Goal: Task Accomplishment & Management: Complete application form

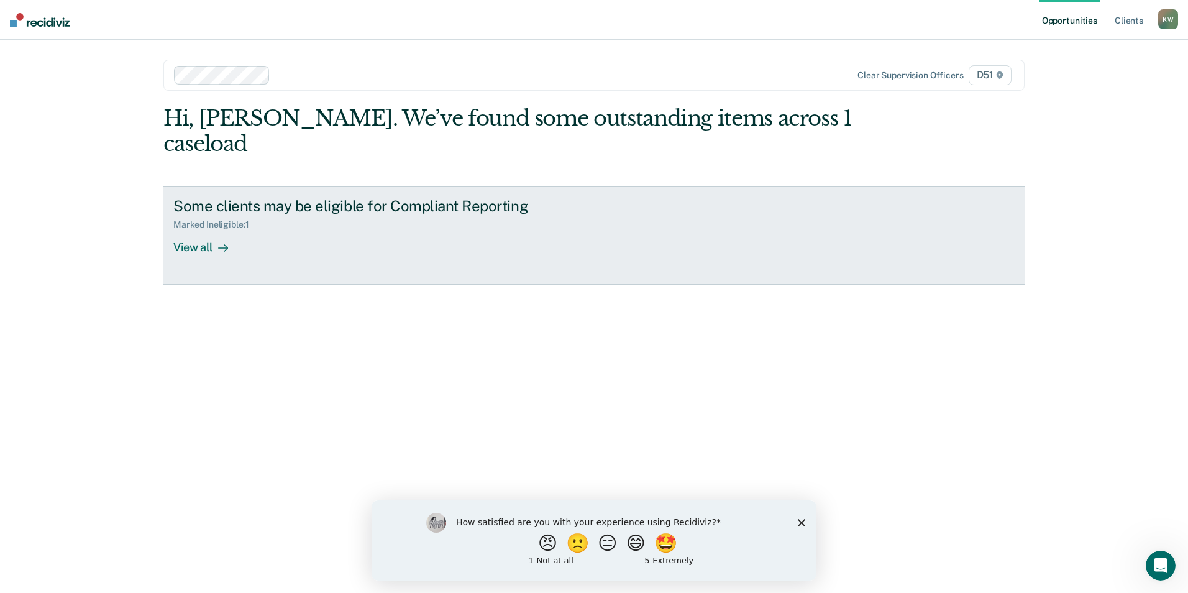
click at [209, 230] on div "View all" at bounding box center [208, 242] width 70 height 24
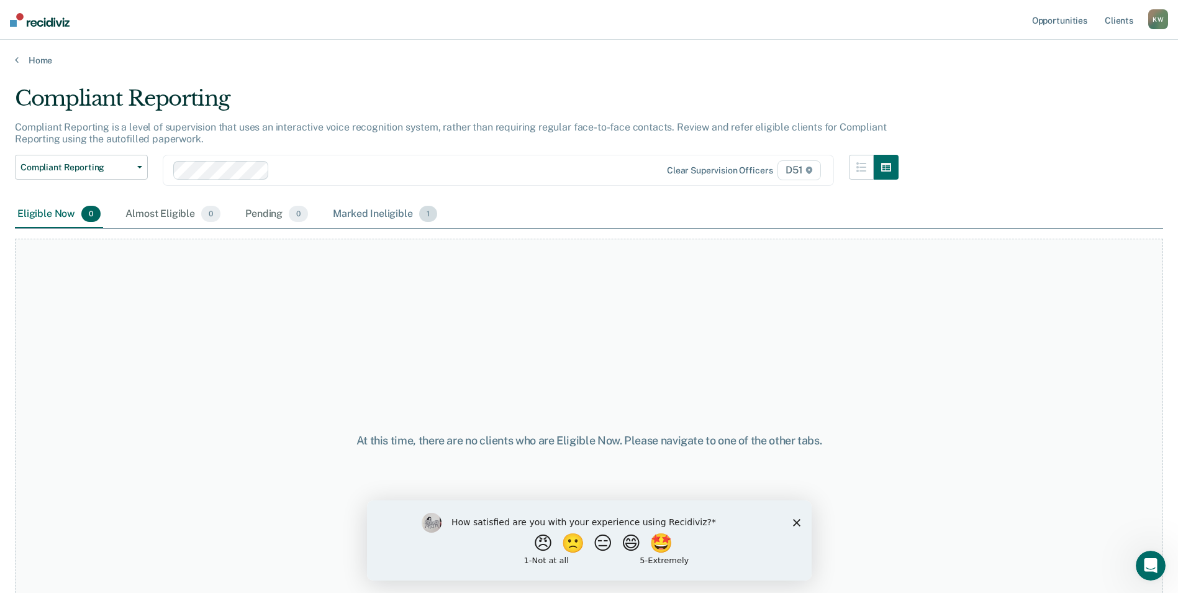
click at [397, 216] on div "Marked Ineligible 1" at bounding box center [384, 214] width 109 height 27
click at [387, 210] on div "Marked Ineligible 1" at bounding box center [384, 214] width 109 height 27
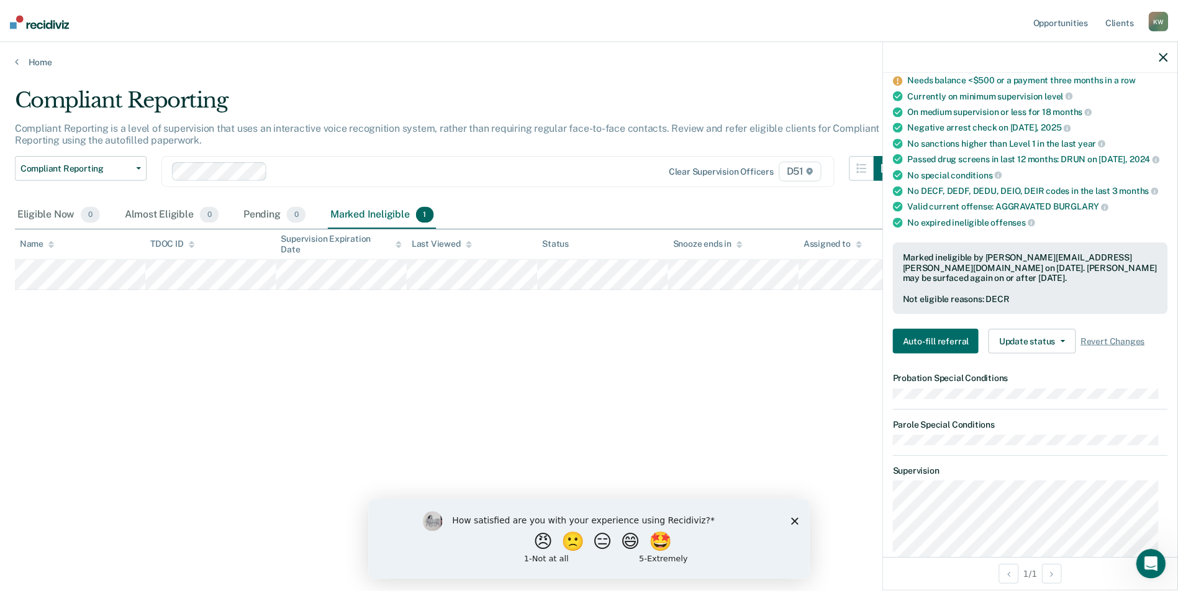
scroll to position [124, 0]
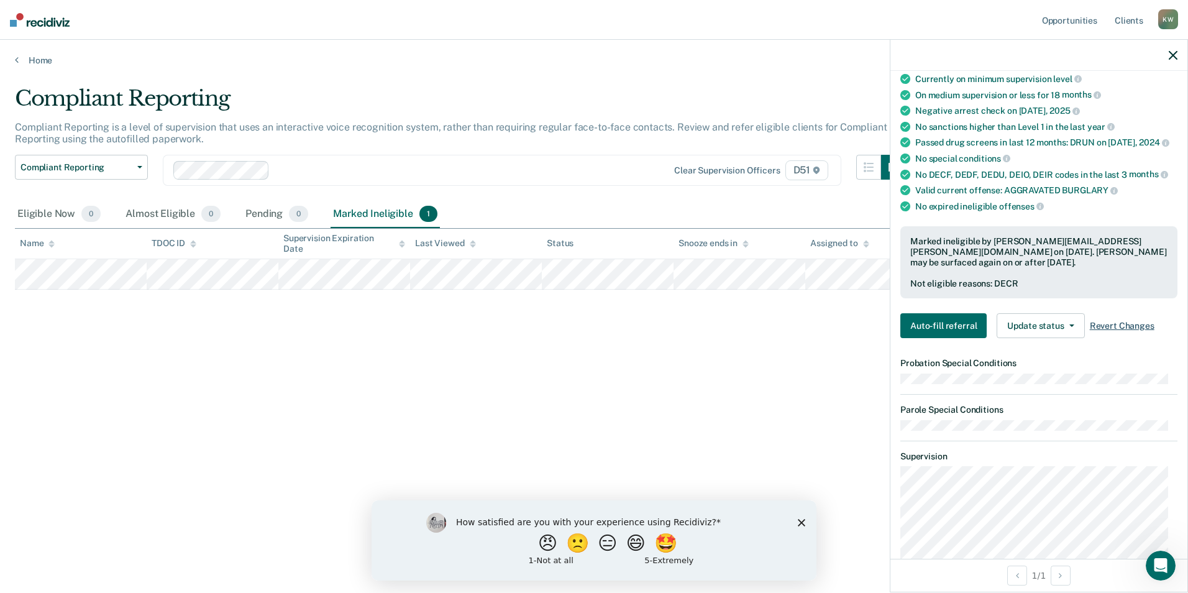
click at [1107, 322] on span "Revert Changes" at bounding box center [1122, 326] width 65 height 11
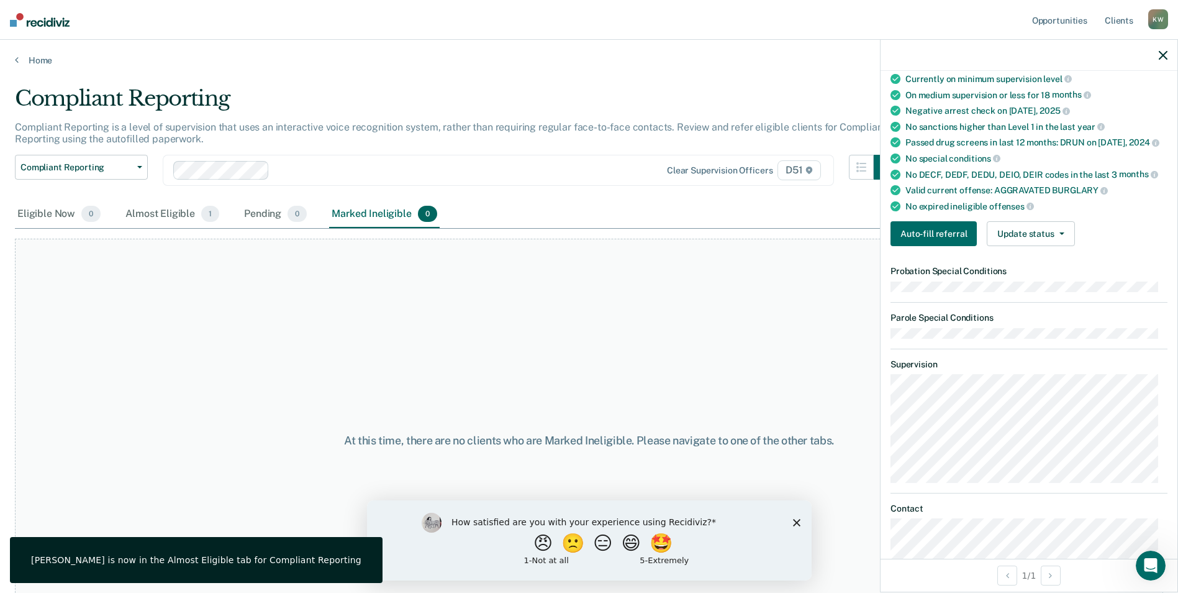
click at [678, 318] on div "At this time, there are no clients who are Marked Ineligible. Please navigate t…" at bounding box center [589, 441] width 1149 height 404
click at [162, 211] on div "Almost Eligible 1" at bounding box center [172, 214] width 99 height 27
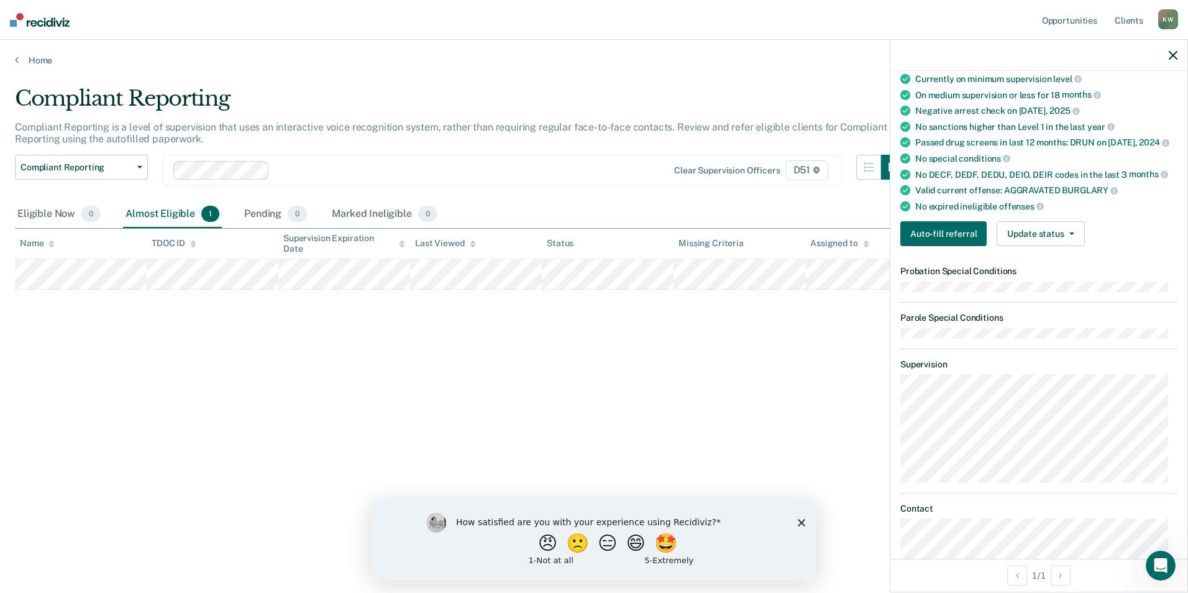
click at [657, 362] on div "Compliant Reporting Compliant Reporting is a level of supervision that uses an …" at bounding box center [594, 293] width 1158 height 414
click at [602, 357] on div "Compliant Reporting Compliant Reporting is a level of supervision that uses an …" at bounding box center [594, 293] width 1158 height 414
click at [963, 235] on button "Auto-fill referral" at bounding box center [943, 233] width 86 height 25
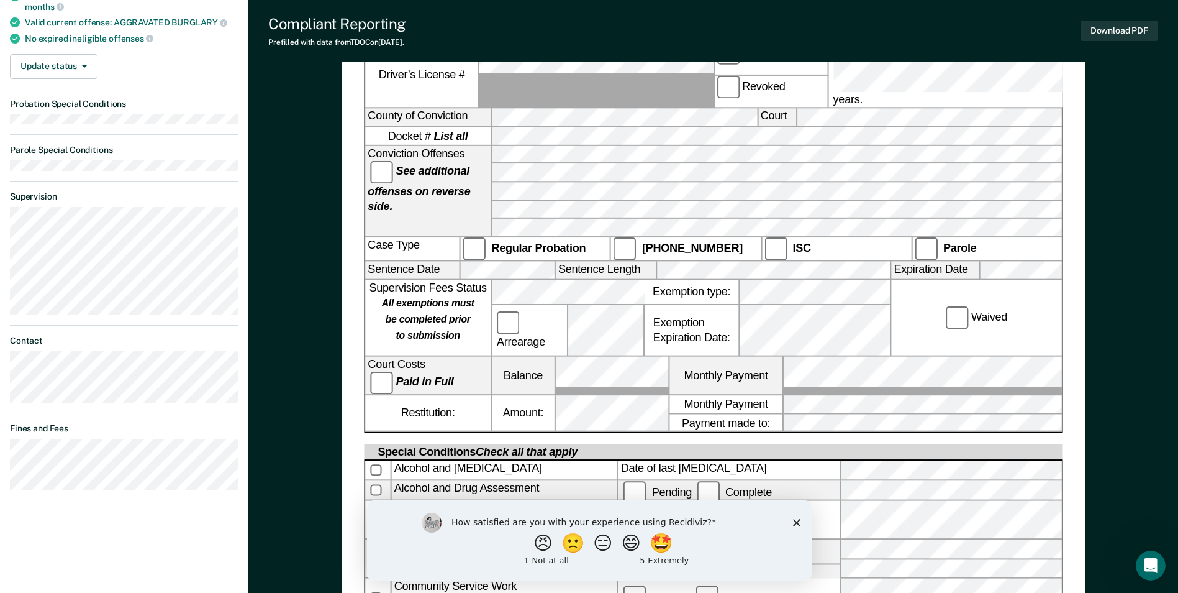
scroll to position [266, 0]
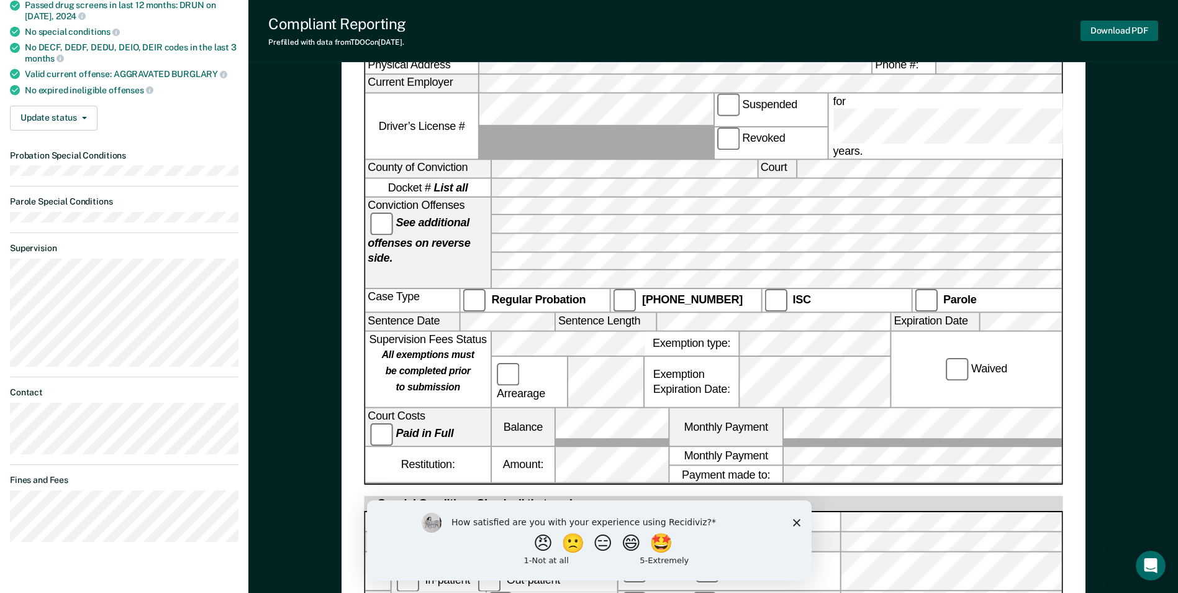
click at [1114, 28] on button "Download PDF" at bounding box center [1120, 30] width 78 height 20
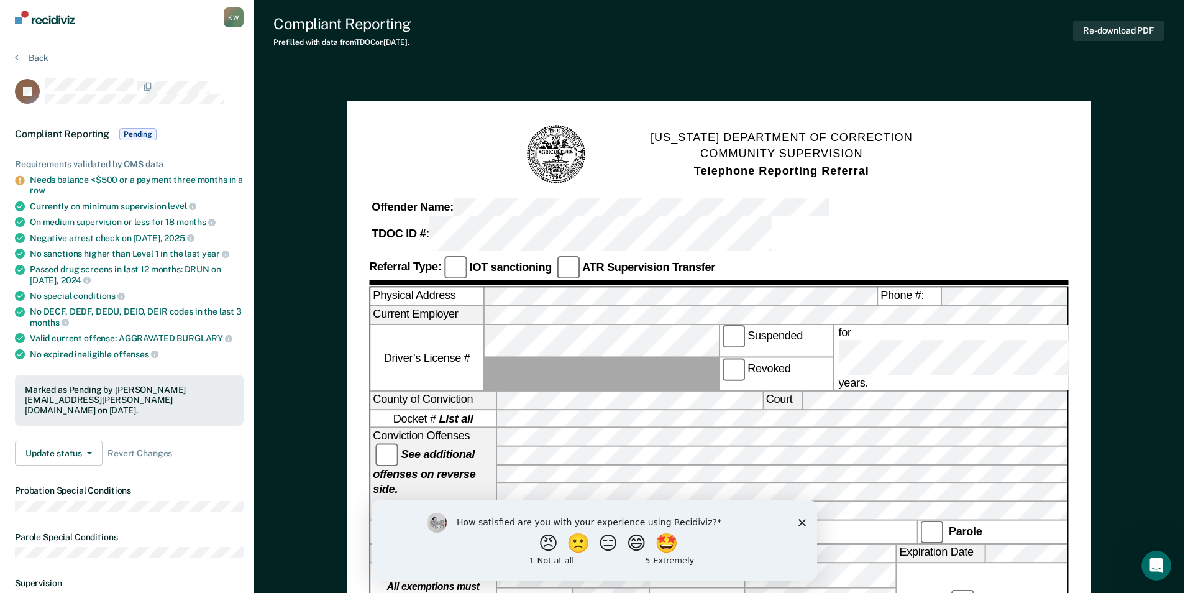
scroll to position [0, 0]
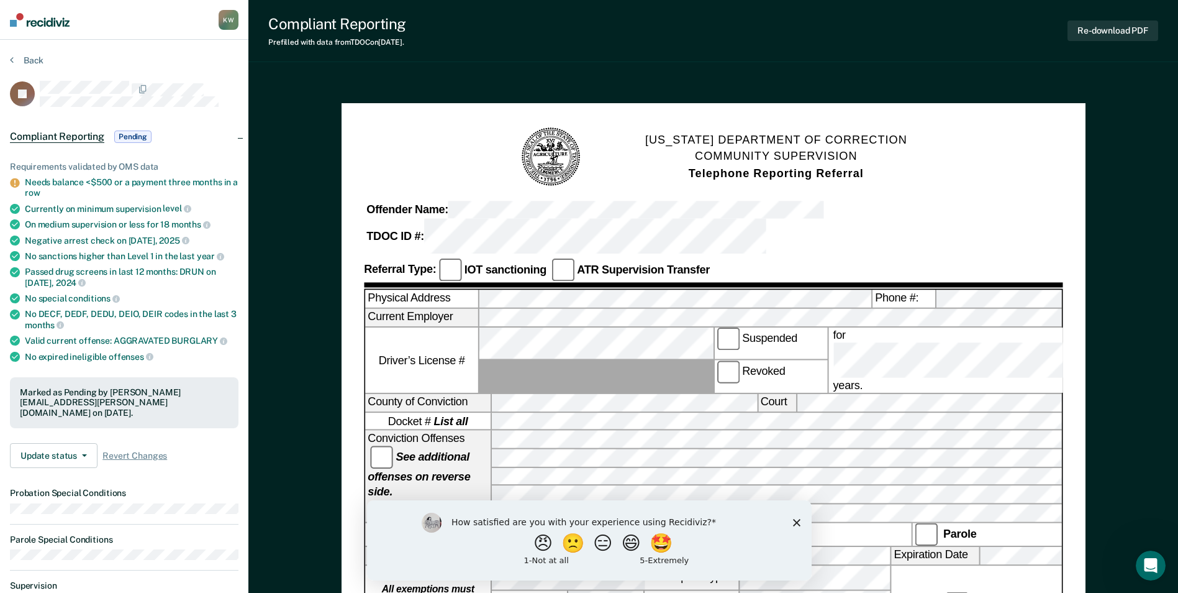
click at [231, 20] on div "K W" at bounding box center [229, 20] width 20 height 20
click at [97, 21] on nav "[PERSON_NAME] K W Profile How it works Log Out" at bounding box center [124, 20] width 248 height 40
click at [48, 21] on img at bounding box center [40, 20] width 60 height 14
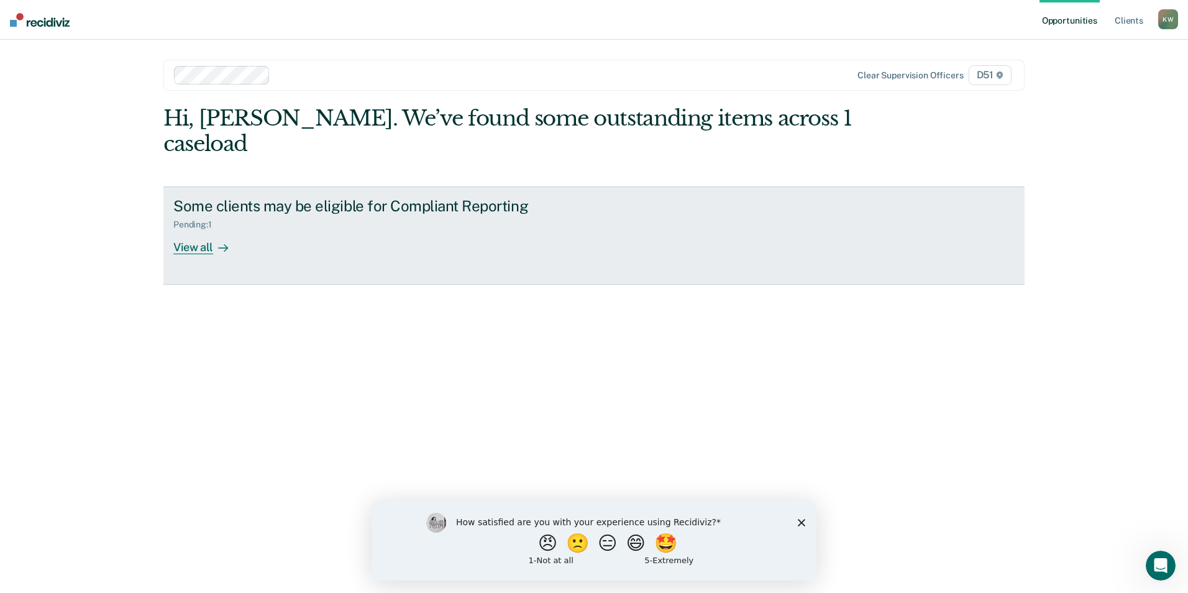
click at [211, 230] on div "View all" at bounding box center [208, 242] width 70 height 24
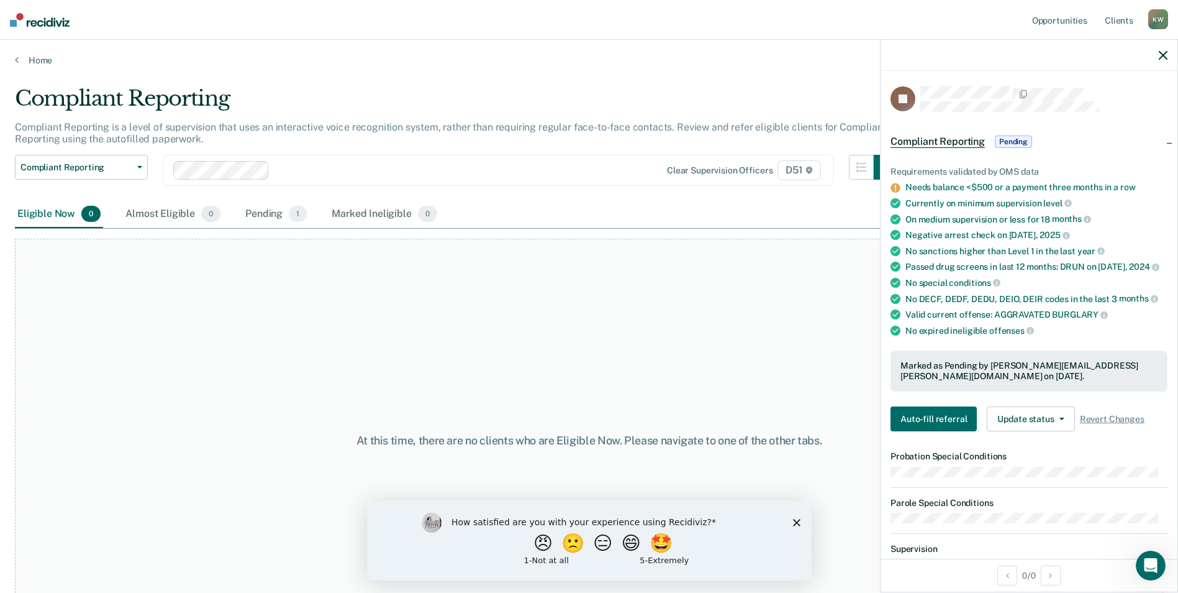
click at [1163, 55] on icon "button" at bounding box center [1163, 55] width 9 height 9
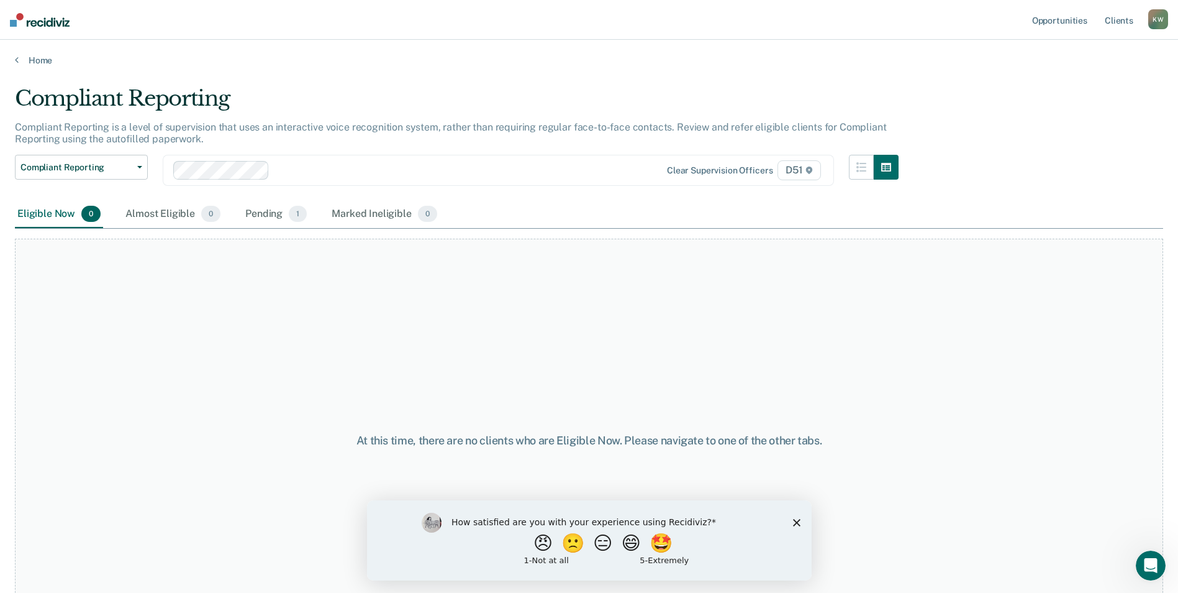
click at [1134, 89] on div "Compliant Reporting Compliant Reporting is a level of supervision that uses an …" at bounding box center [589, 293] width 1149 height 414
click at [263, 212] on div "Pending 1" at bounding box center [276, 214] width 66 height 27
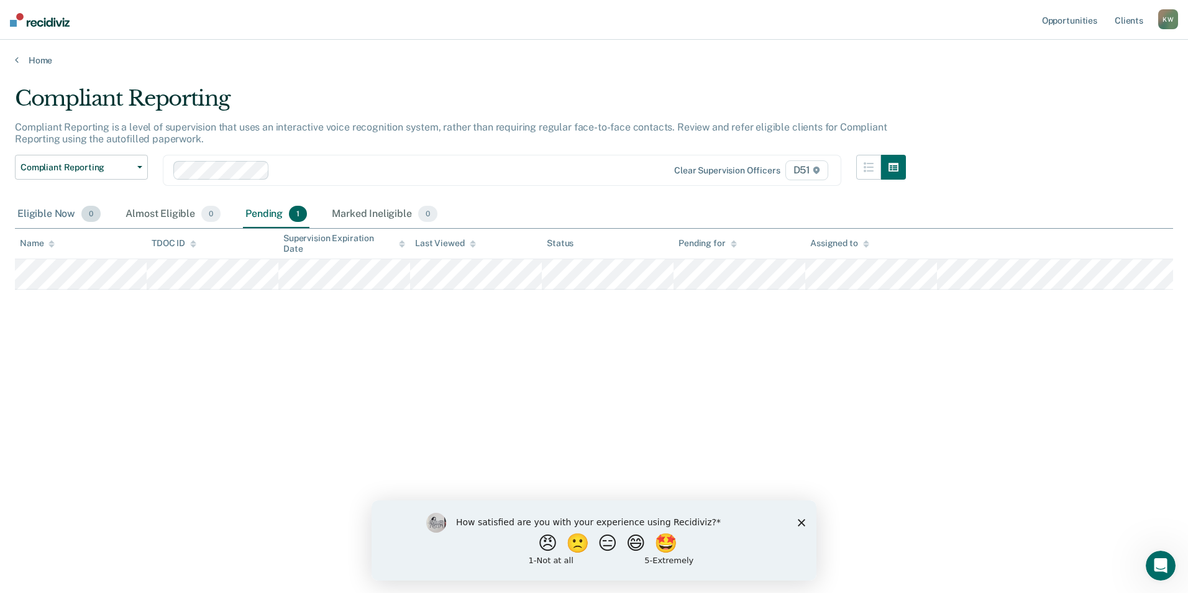
click at [46, 213] on div "Eligible Now 0" at bounding box center [59, 214] width 88 height 27
